Goal: Navigation & Orientation: Find specific page/section

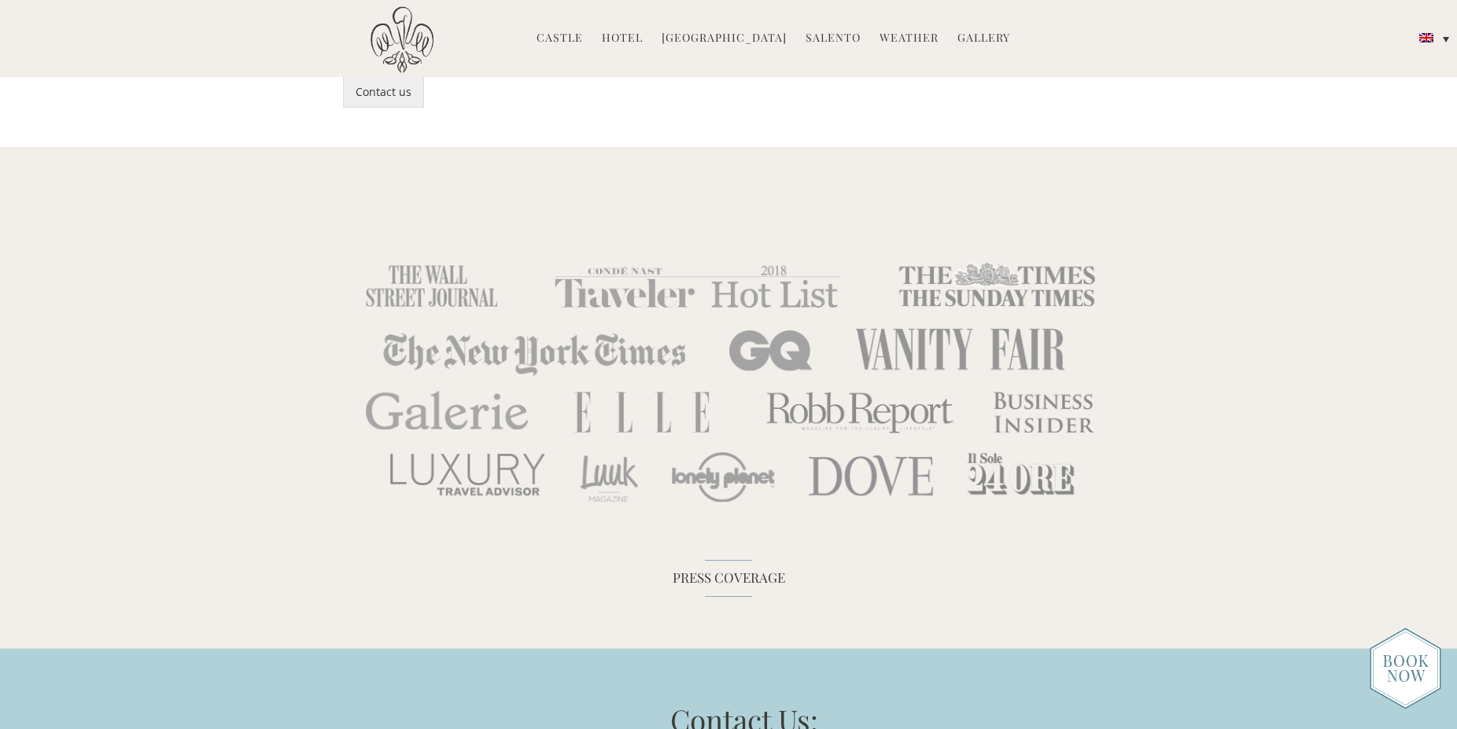
scroll to position [5362, 0]
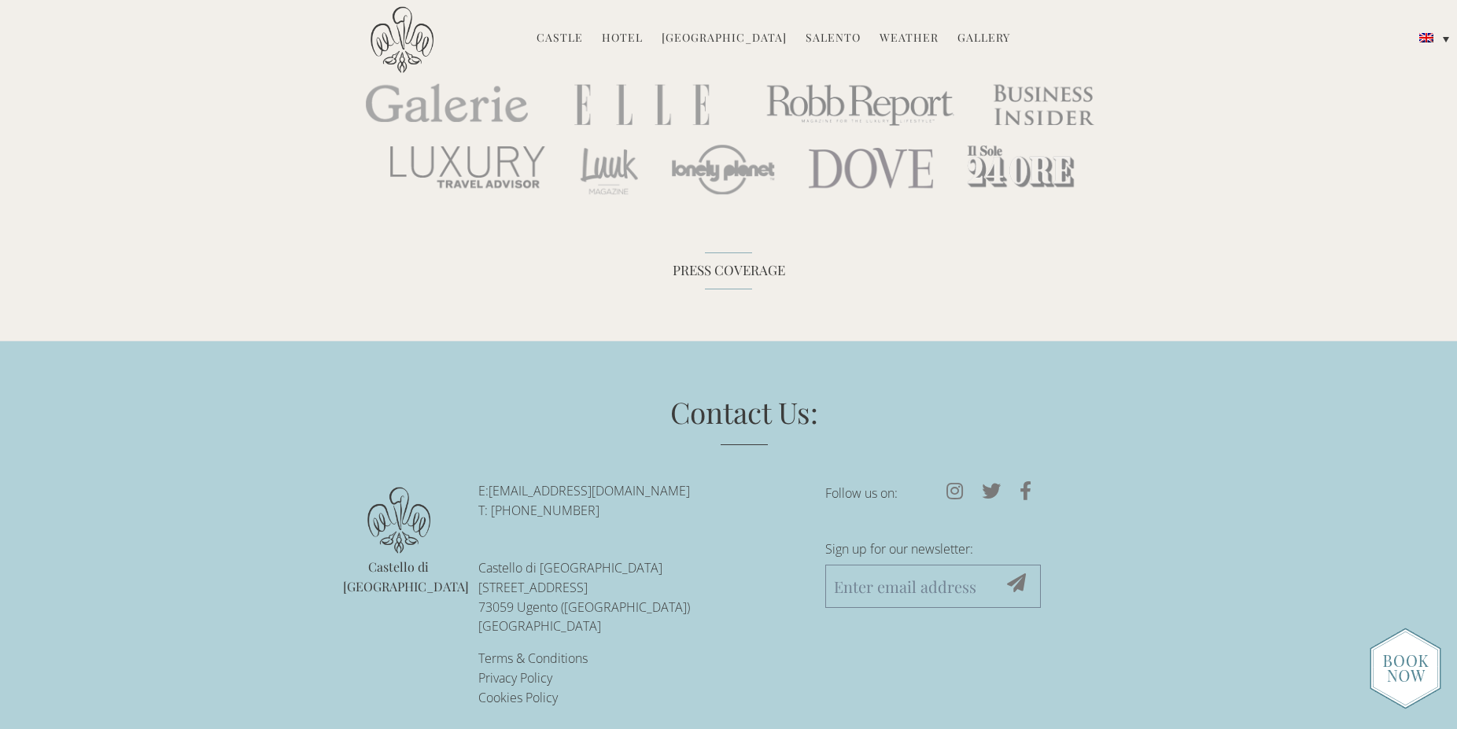
drag, startPoint x: 516, startPoint y: 495, endPoint x: 606, endPoint y: 492, distance: 89.7
click at [606, 492] on p "E: [EMAIL_ADDRESS][DOMAIN_NAME] T: [PHONE_NUMBER]" at bounding box center [639, 500] width 323 height 39
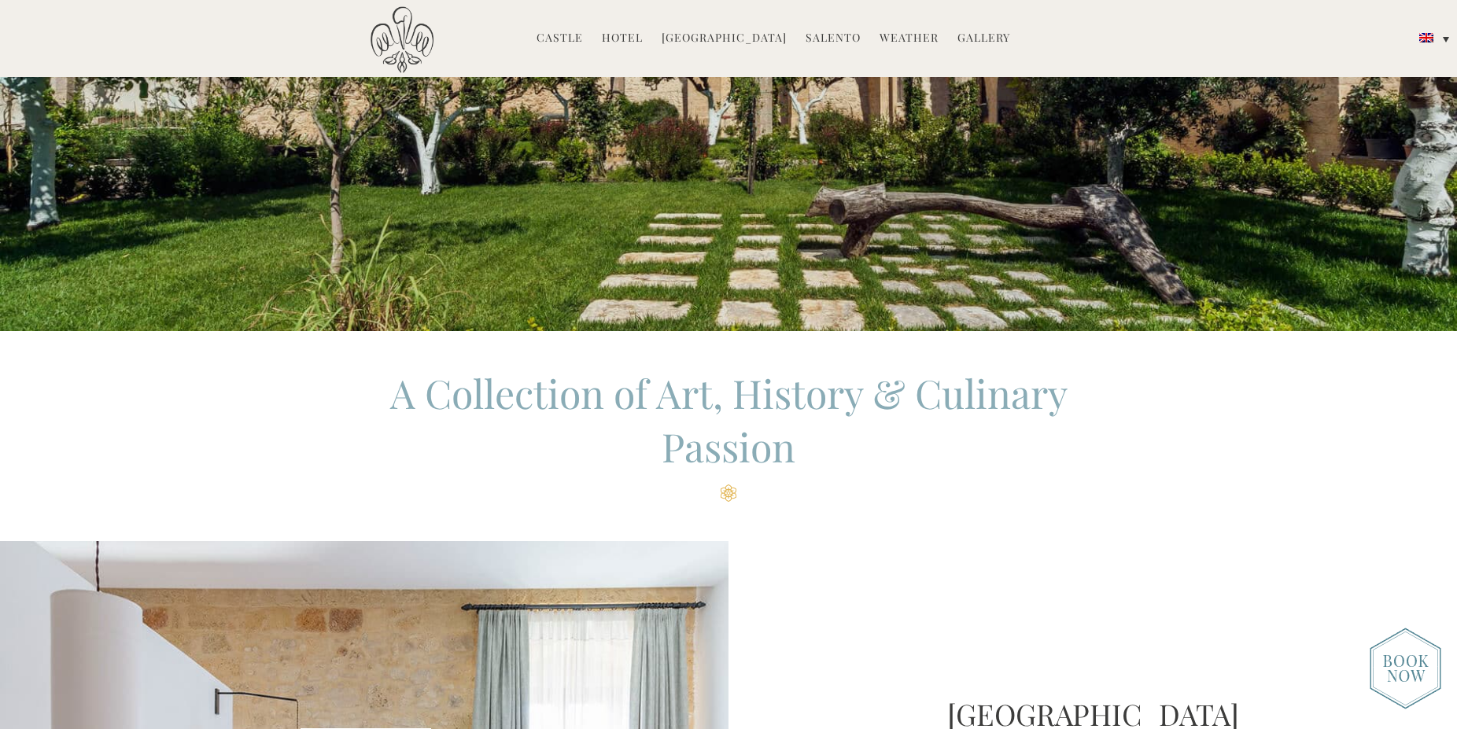
scroll to position [0, 0]
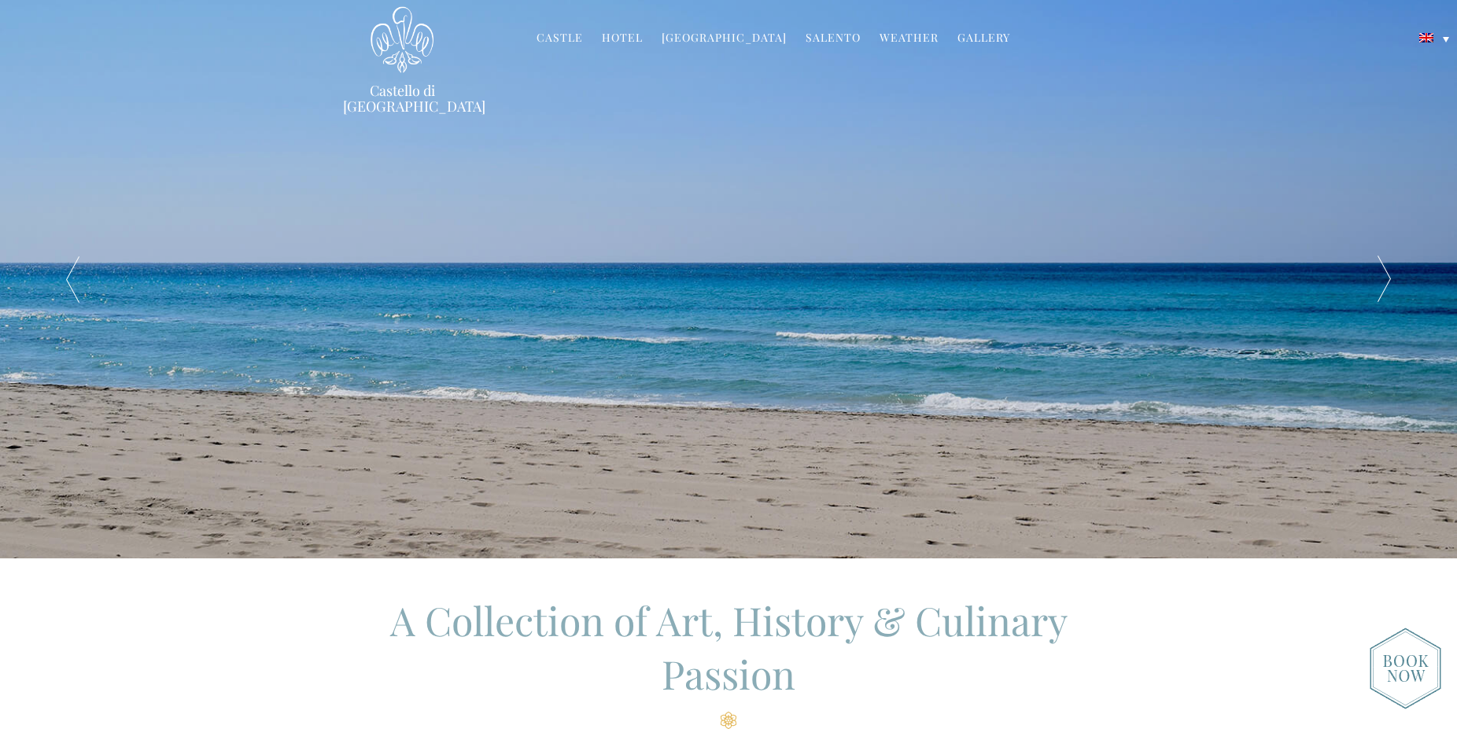
click at [573, 36] on link "Castle" at bounding box center [559, 39] width 46 height 18
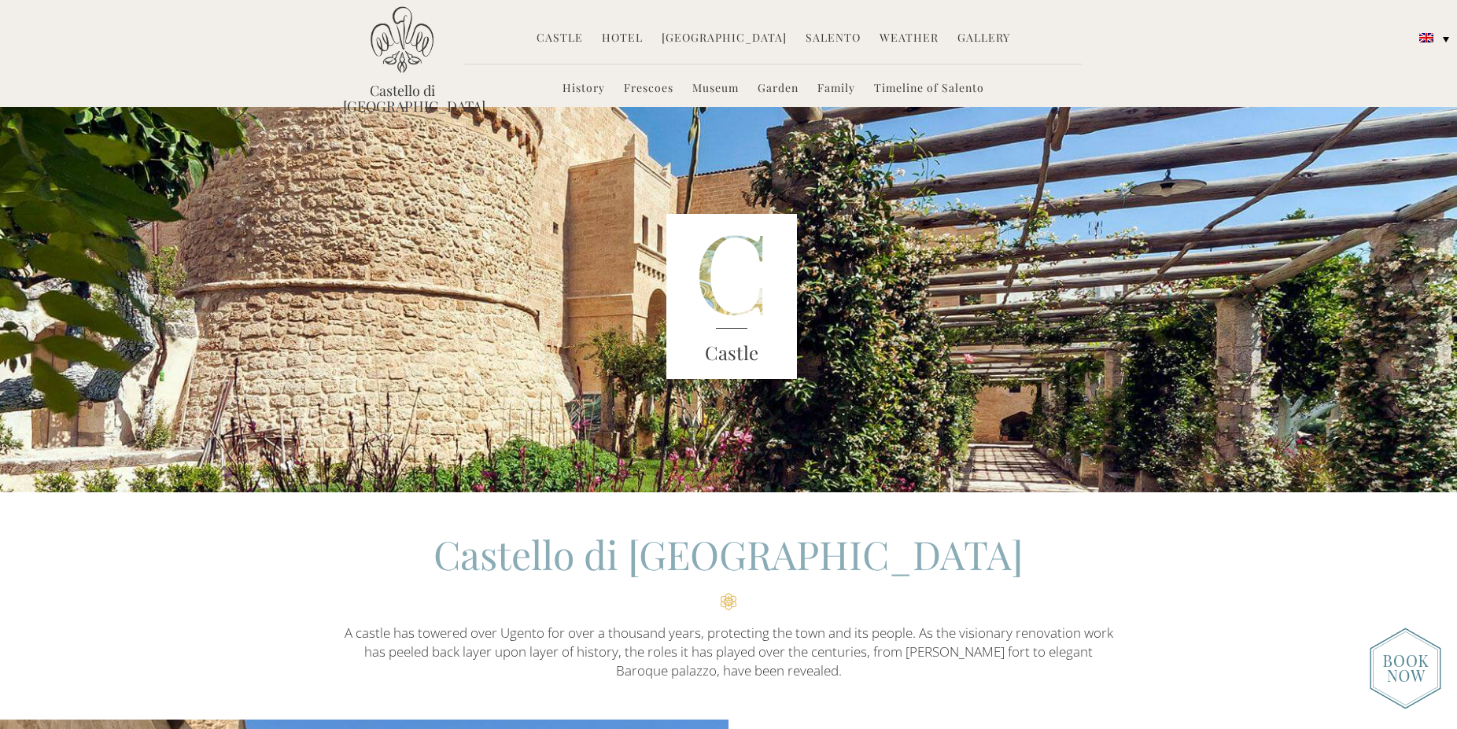
click at [984, 33] on link "Gallery" at bounding box center [983, 39] width 53 height 18
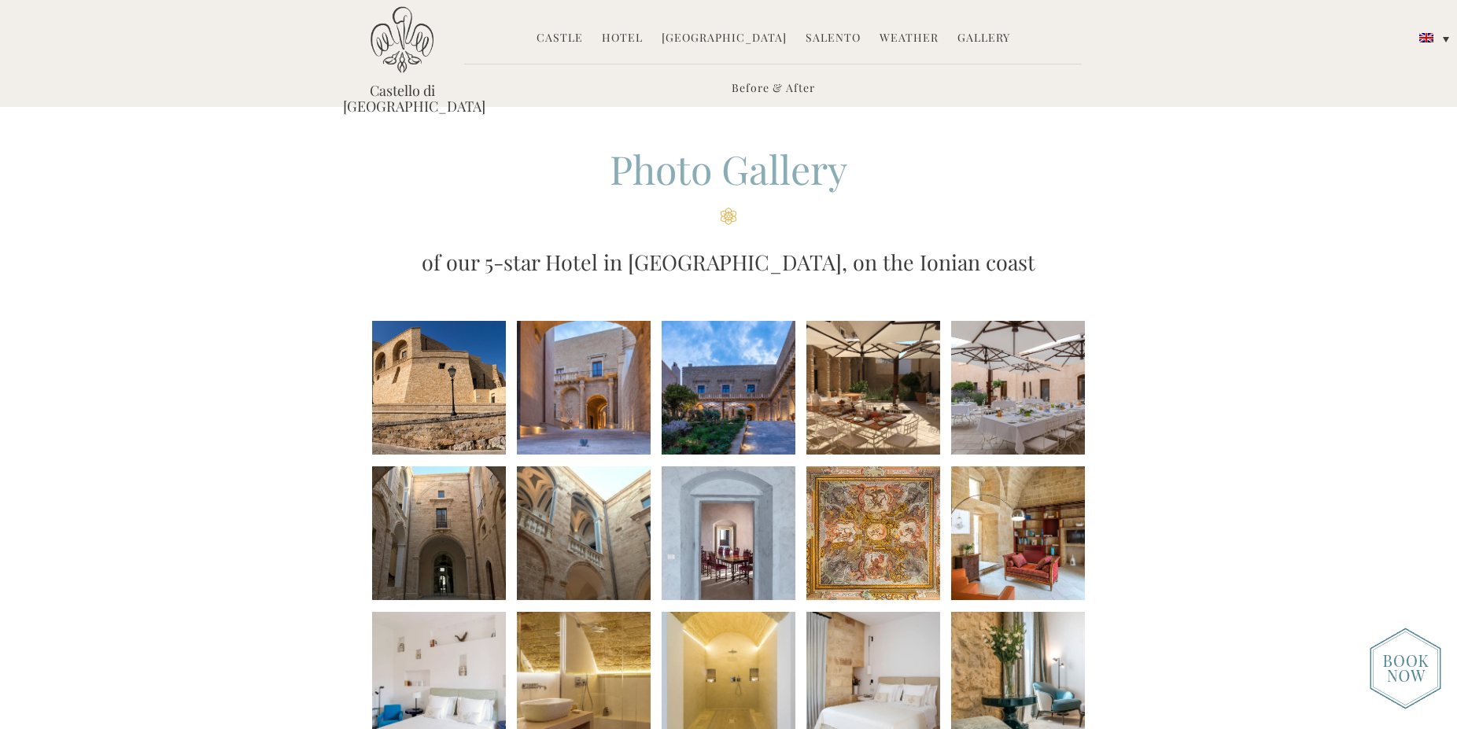
click at [984, 35] on link "Gallery" at bounding box center [983, 39] width 53 height 18
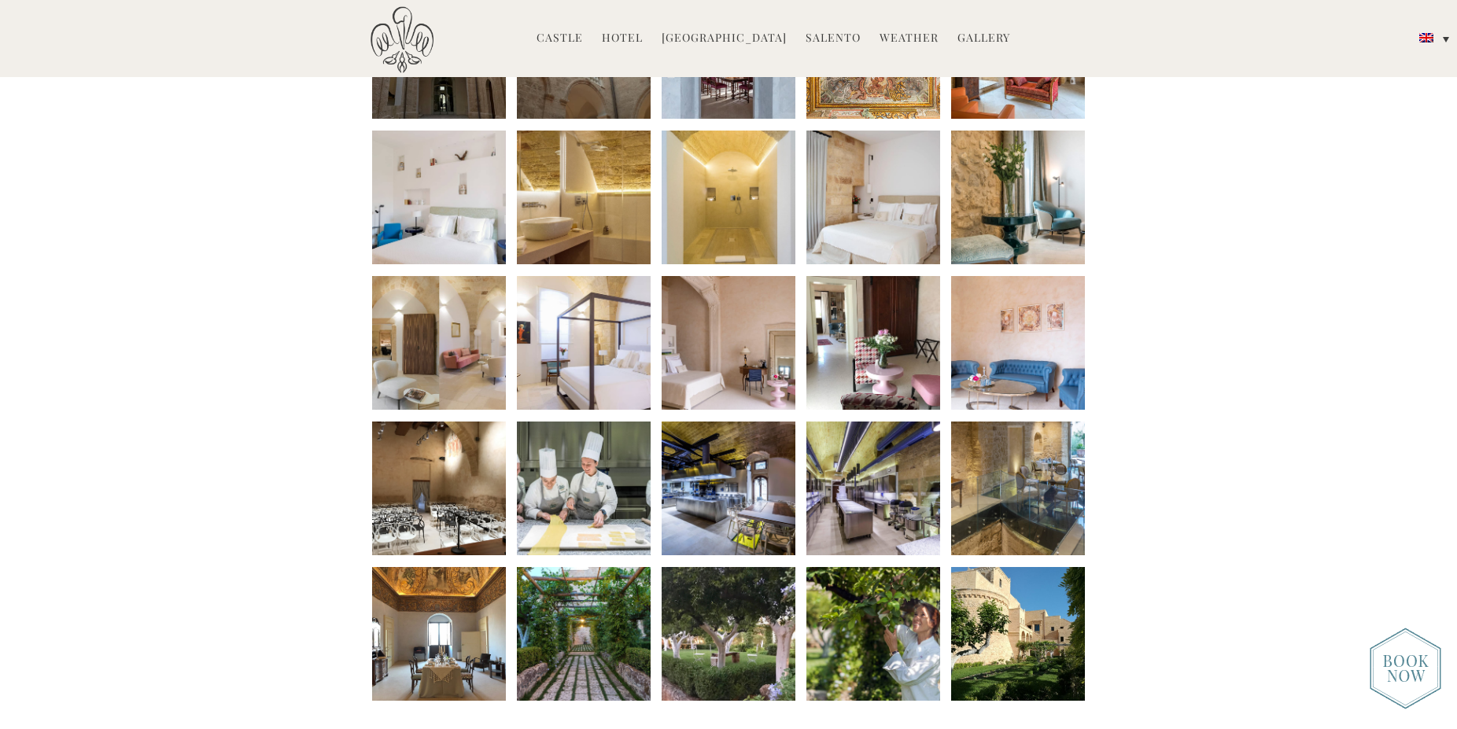
scroll to position [1043, 0]
